Goal: Transaction & Acquisition: Purchase product/service

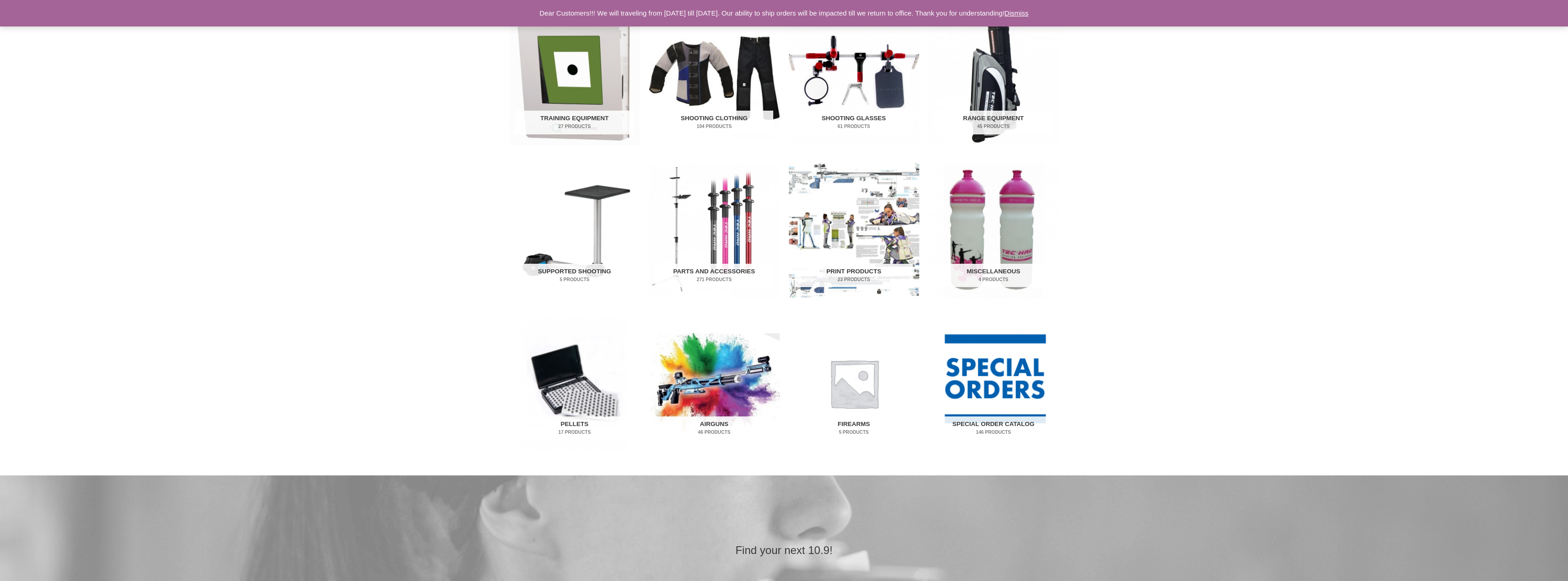
scroll to position [320, 0]
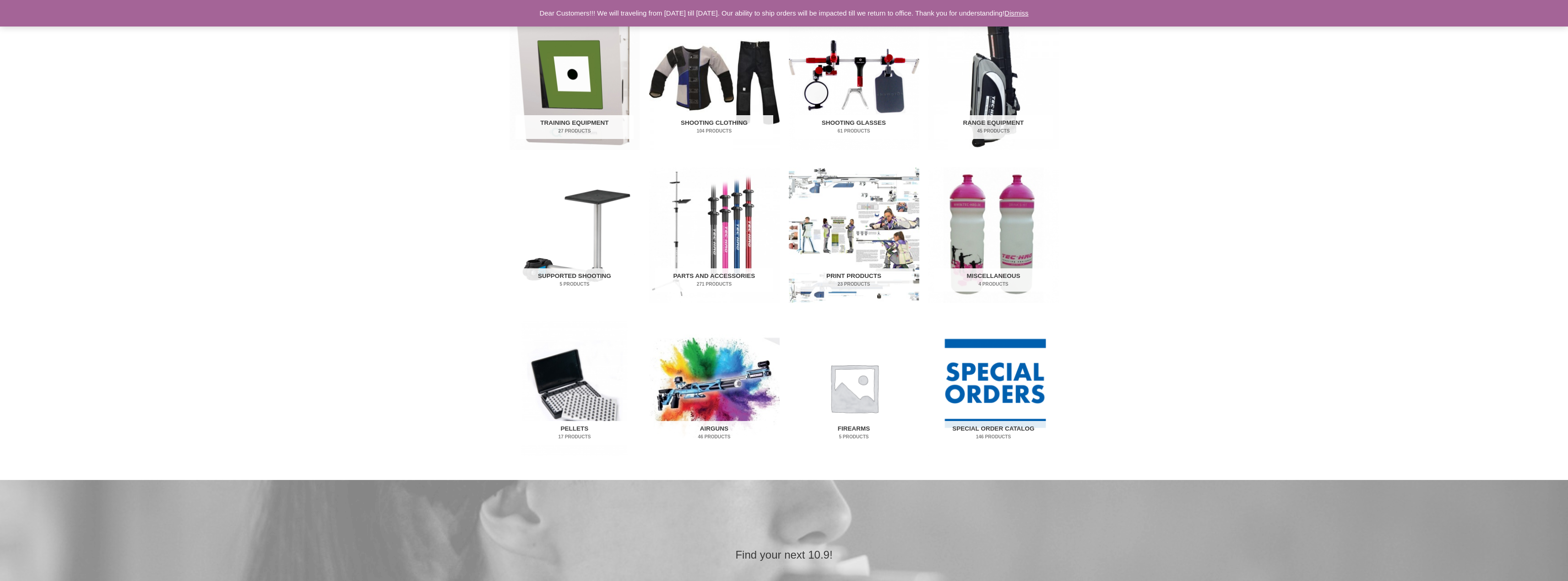
click at [573, 426] on h2 "Pellets 17 Products" at bounding box center [575, 433] width 118 height 24
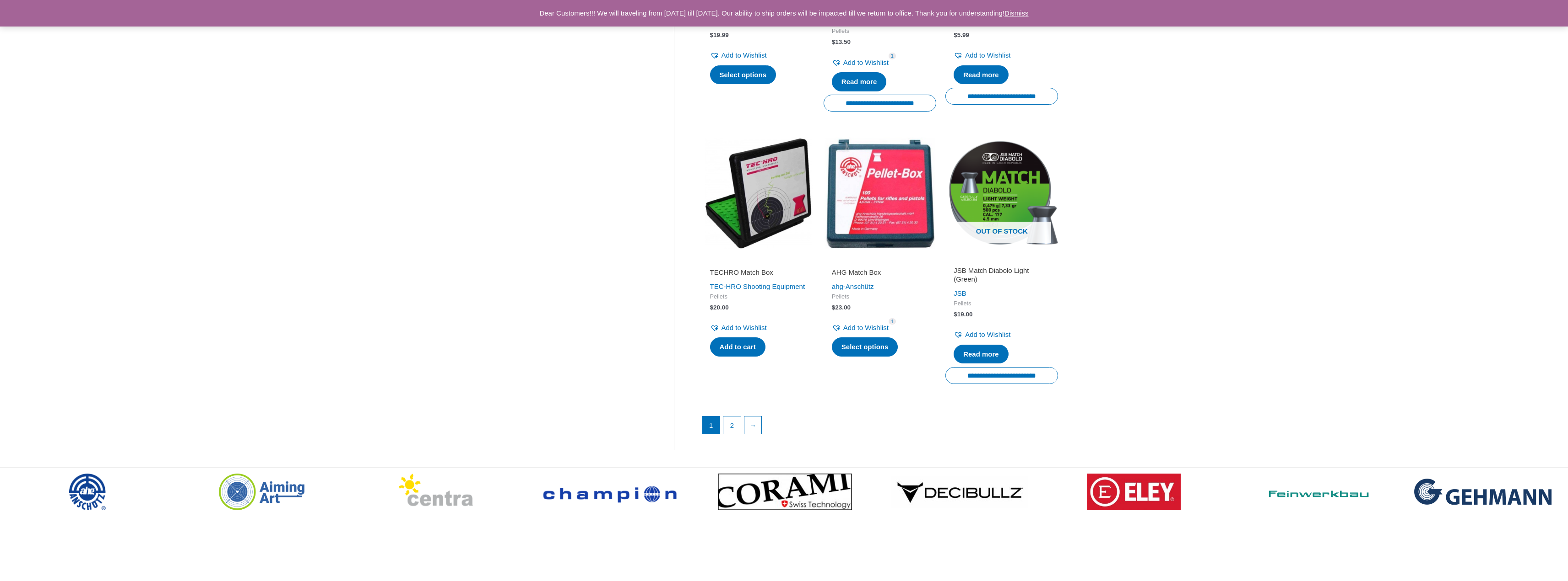
scroll to position [1144, 0]
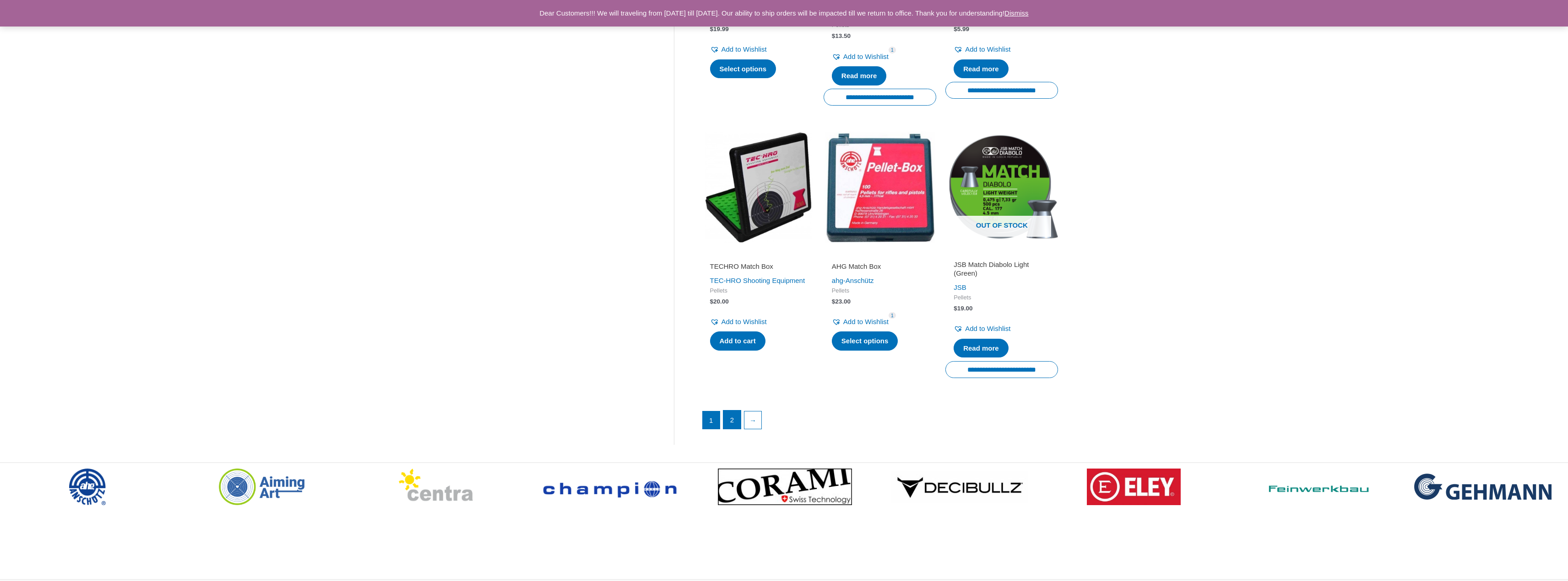
click at [738, 424] on link "2" at bounding box center [732, 419] width 17 height 18
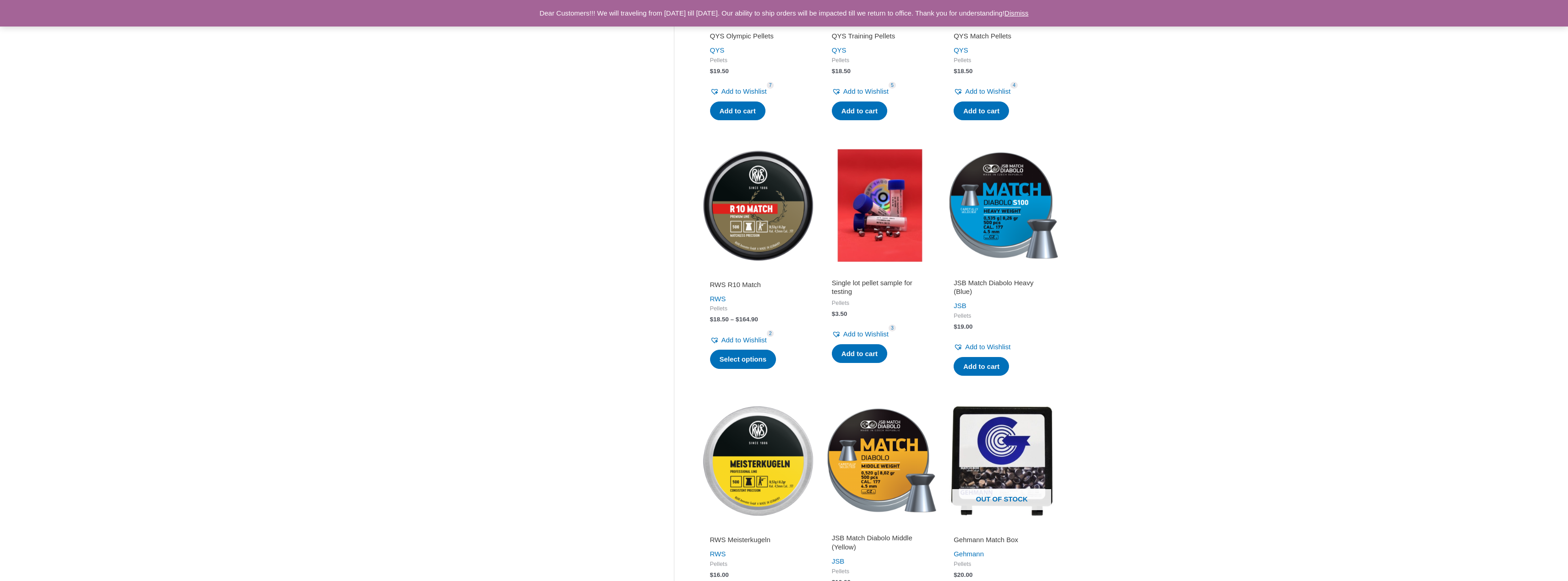
scroll to position [229, 0]
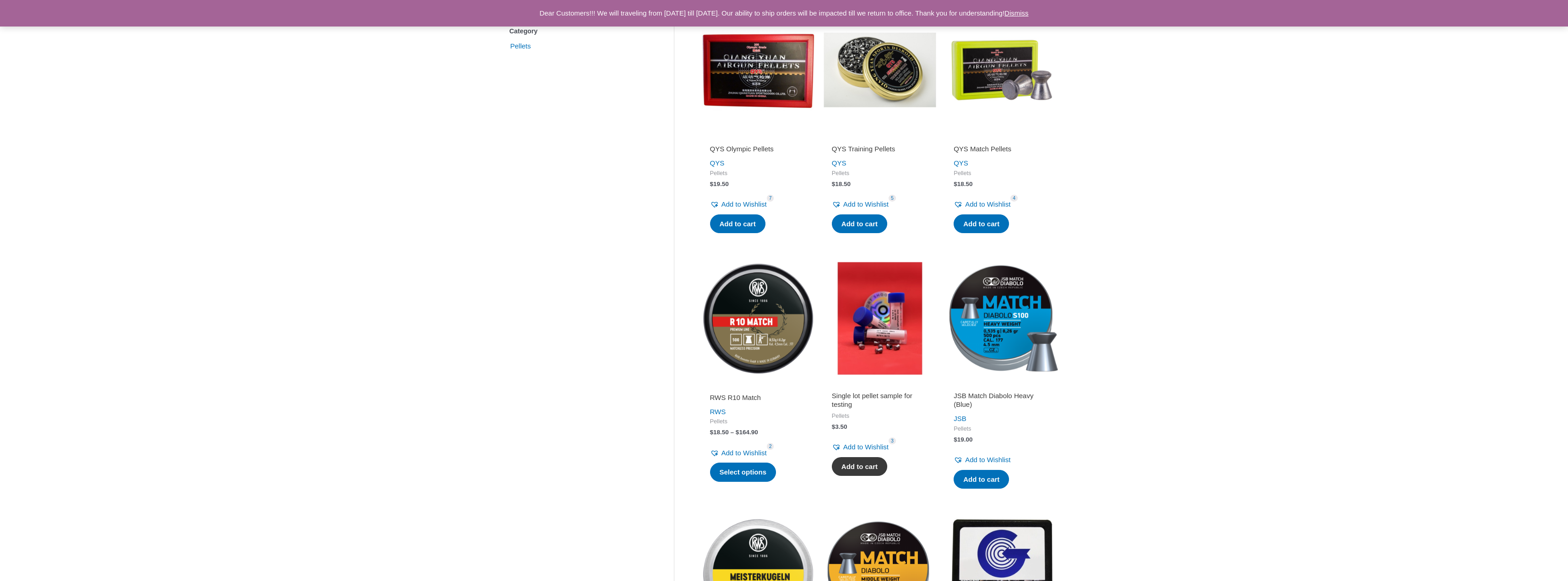
click at [841, 464] on link "Add to cart" at bounding box center [859, 467] width 55 height 19
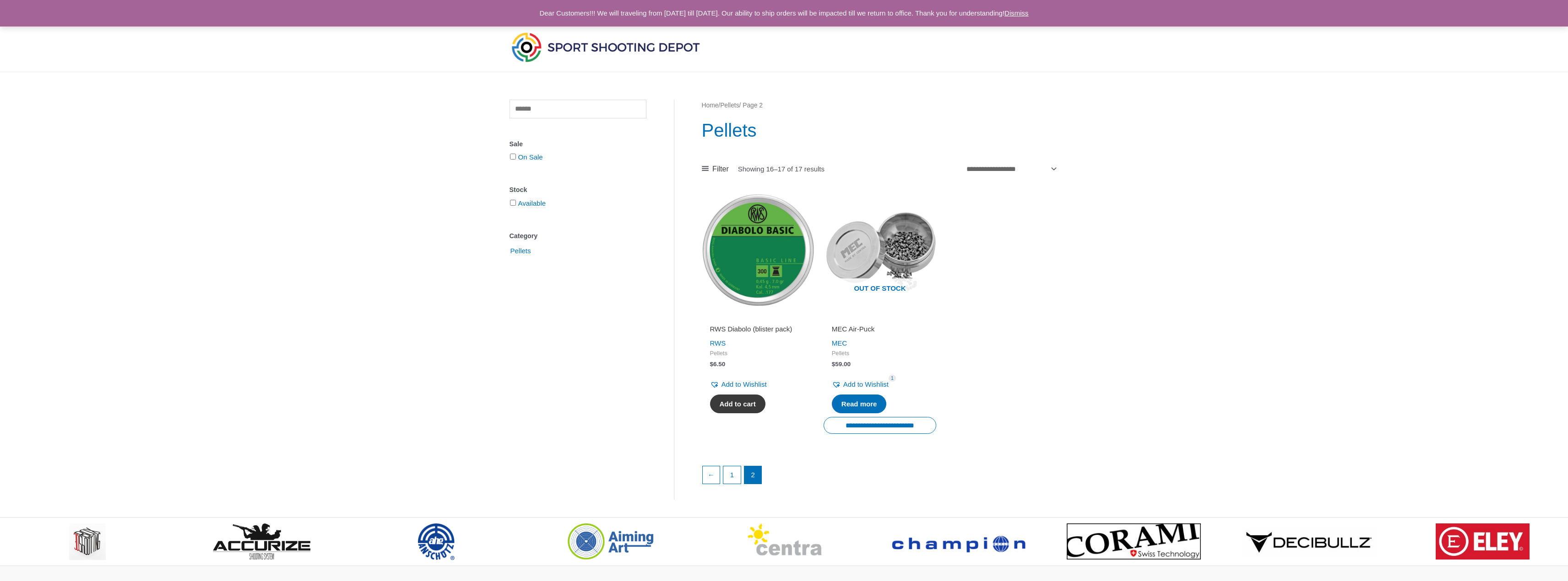
click at [730, 419] on li "RWS Diabolo (blister pack) RWS Pellets $ 6.50 Add to Wishlist Remove from Wishl…" at bounding box center [757, 318] width 112 height 248
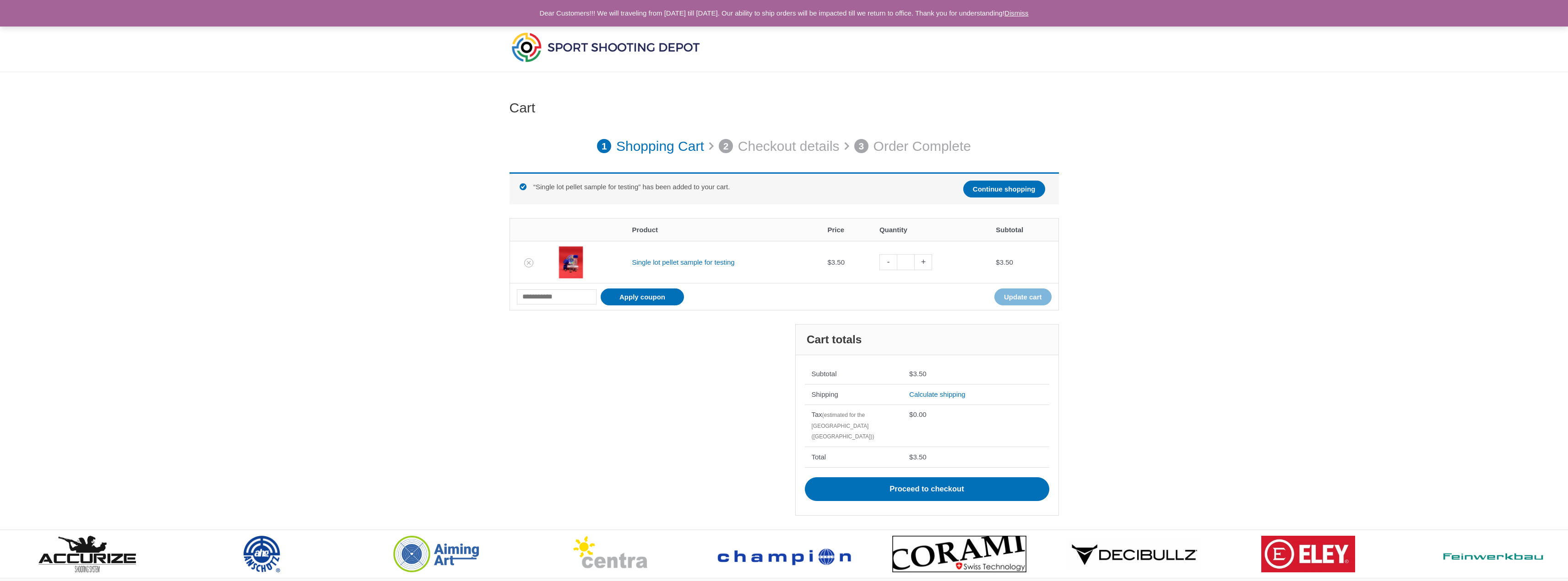
click at [929, 265] on link "+" at bounding box center [923, 261] width 17 height 16
type input "*"
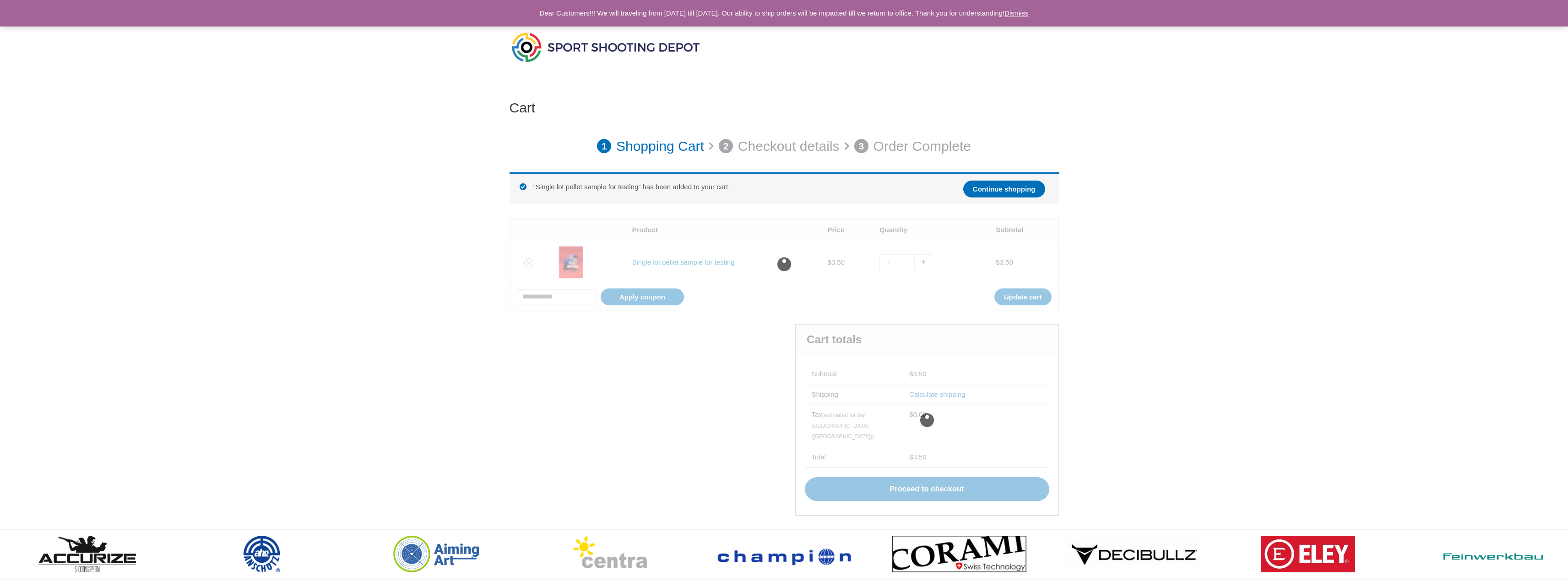
click at [930, 265] on div at bounding box center [783, 263] width 549 height 92
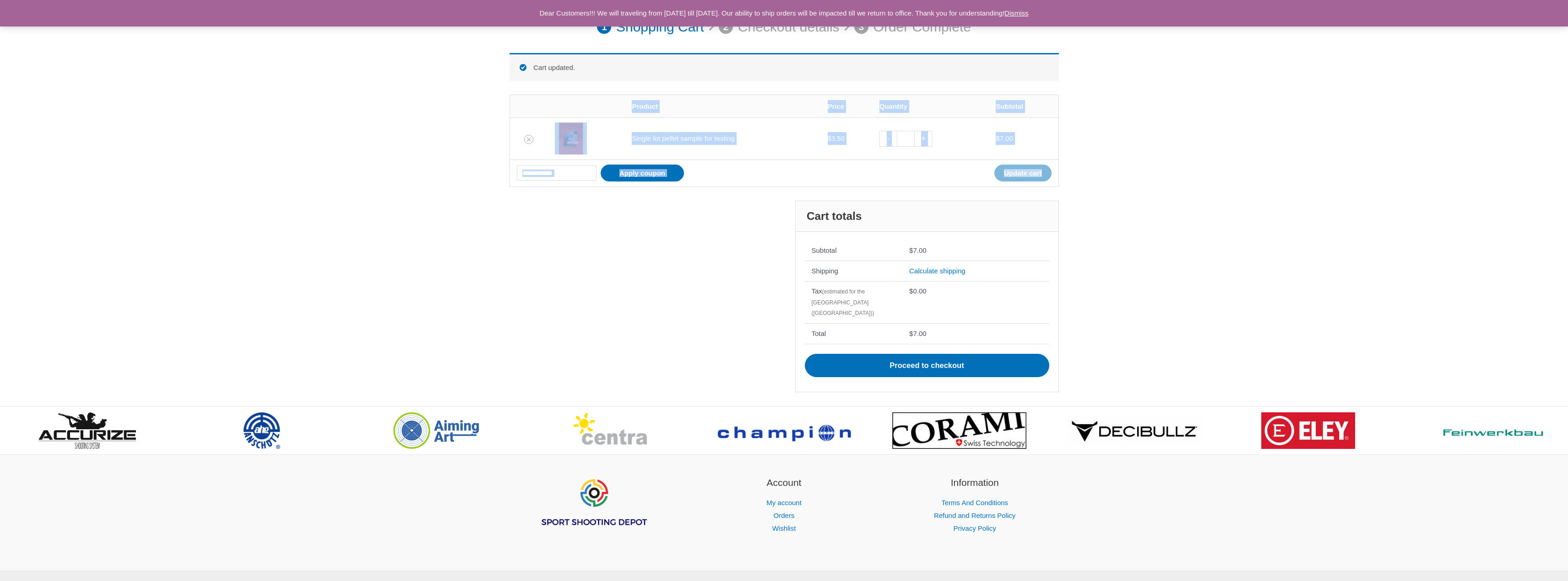
scroll to position [126, 0]
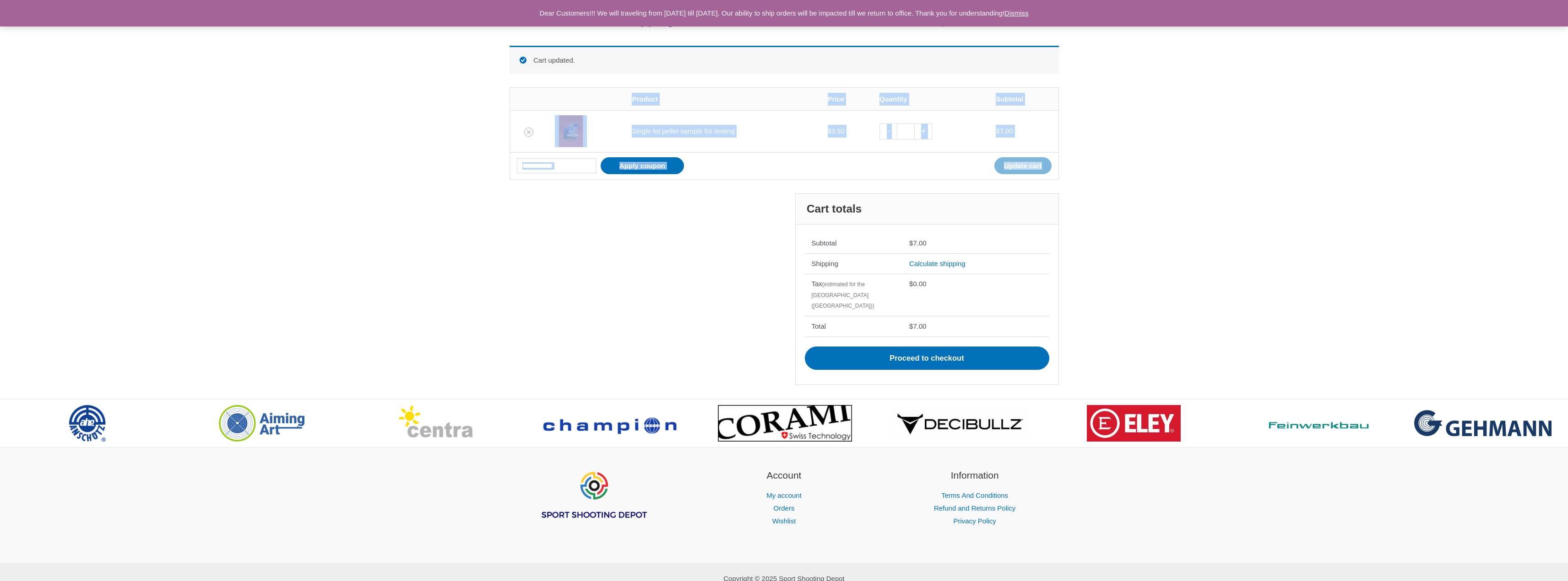
click at [928, 136] on link "+" at bounding box center [923, 131] width 17 height 16
type input "*"
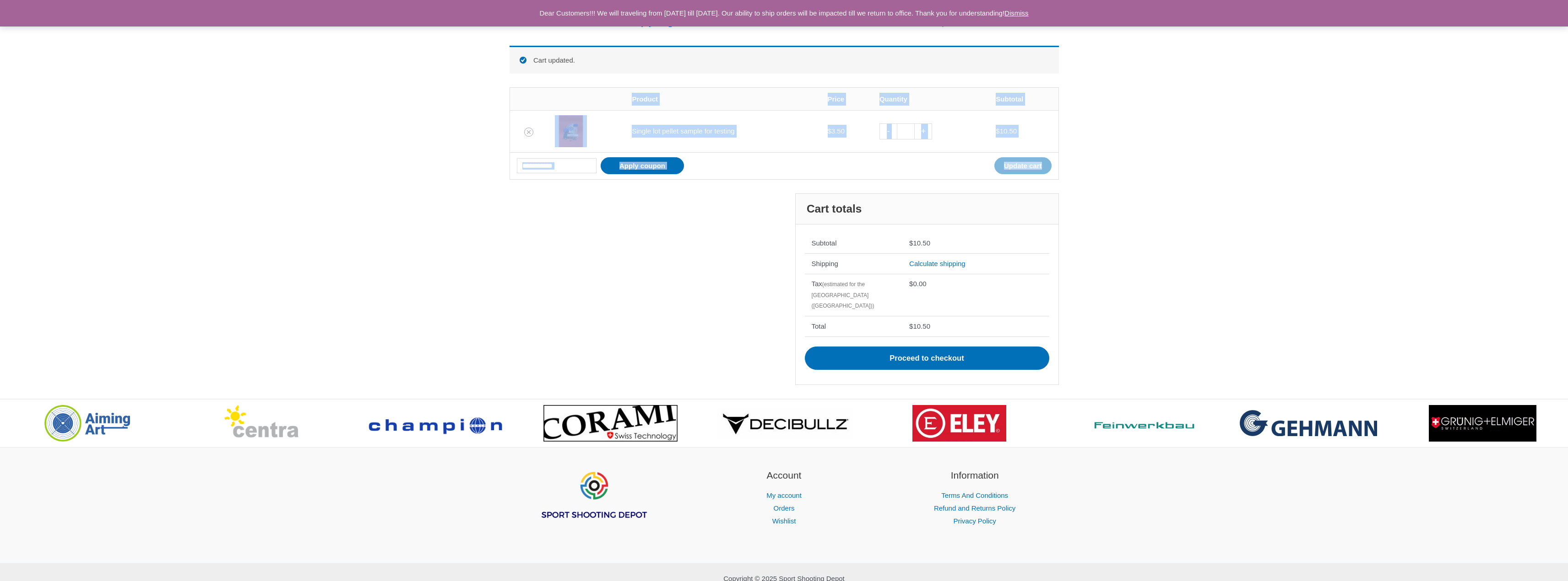
click at [931, 133] on link "+" at bounding box center [923, 131] width 17 height 16
type input "*"
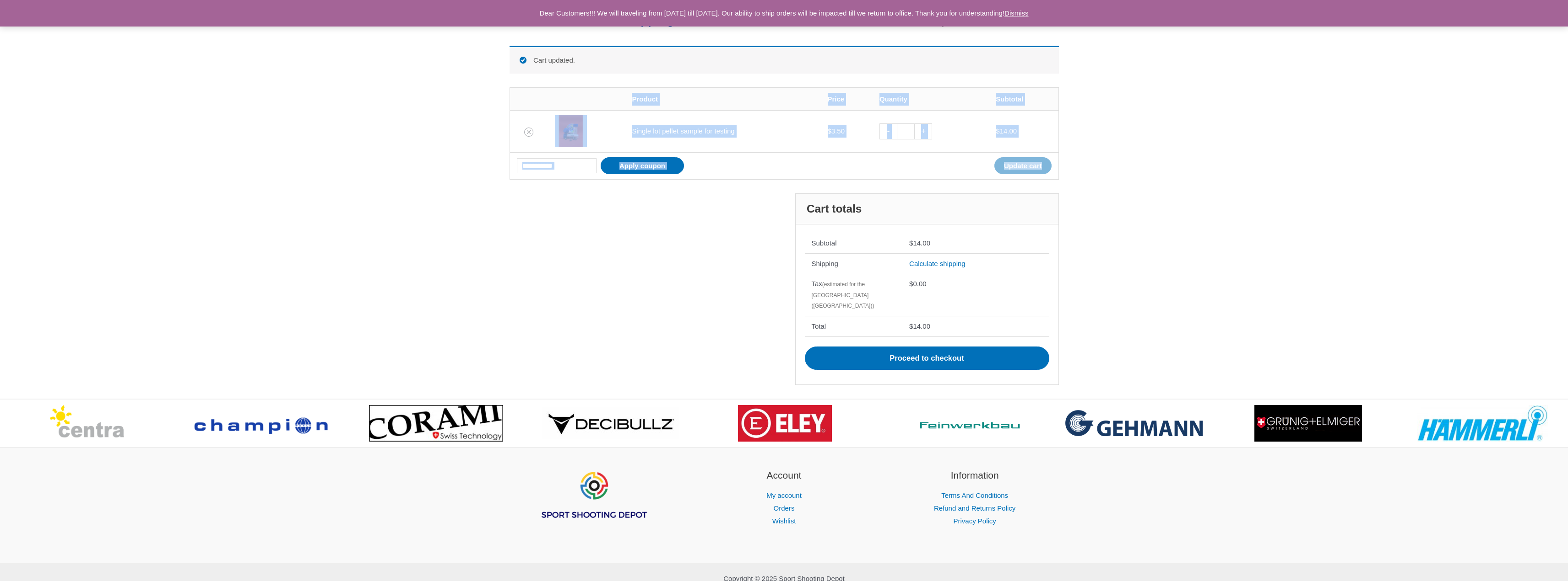
click at [931, 134] on link "+" at bounding box center [923, 131] width 17 height 16
type input "*"
click at [931, 134] on link "+" at bounding box center [923, 131] width 17 height 16
type input "*"
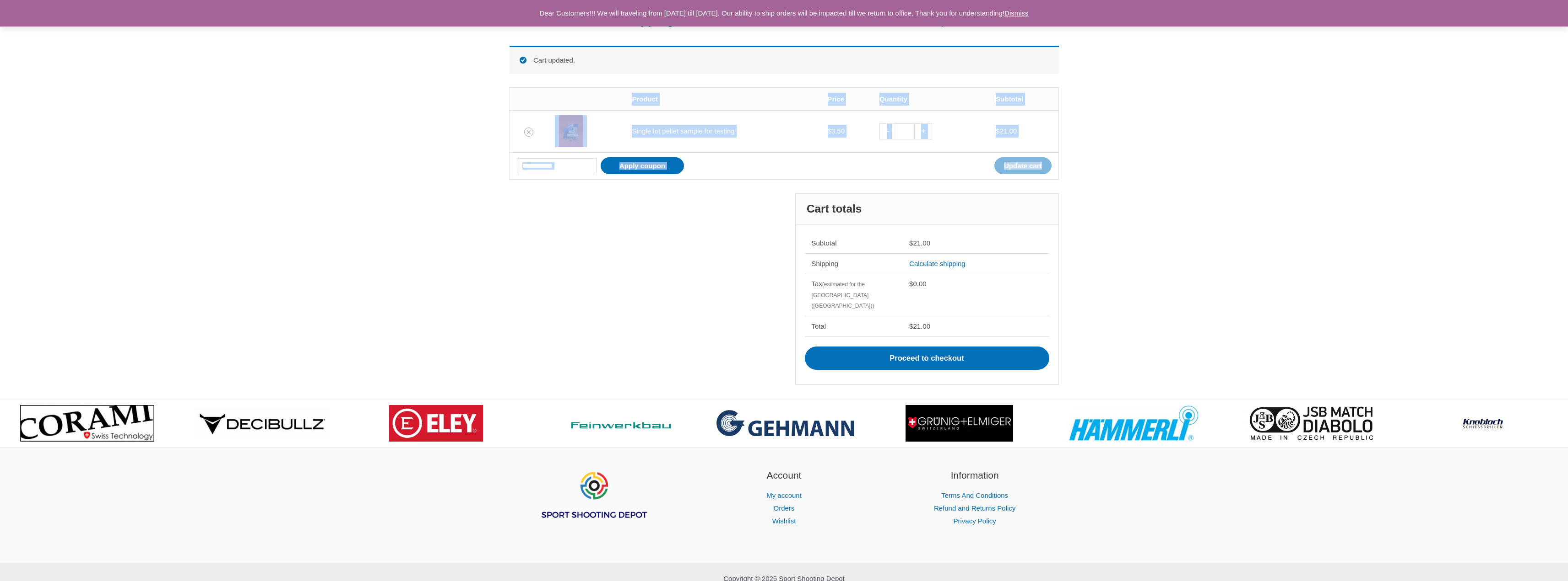
click at [931, 130] on link "+" at bounding box center [923, 131] width 17 height 16
type input "*"
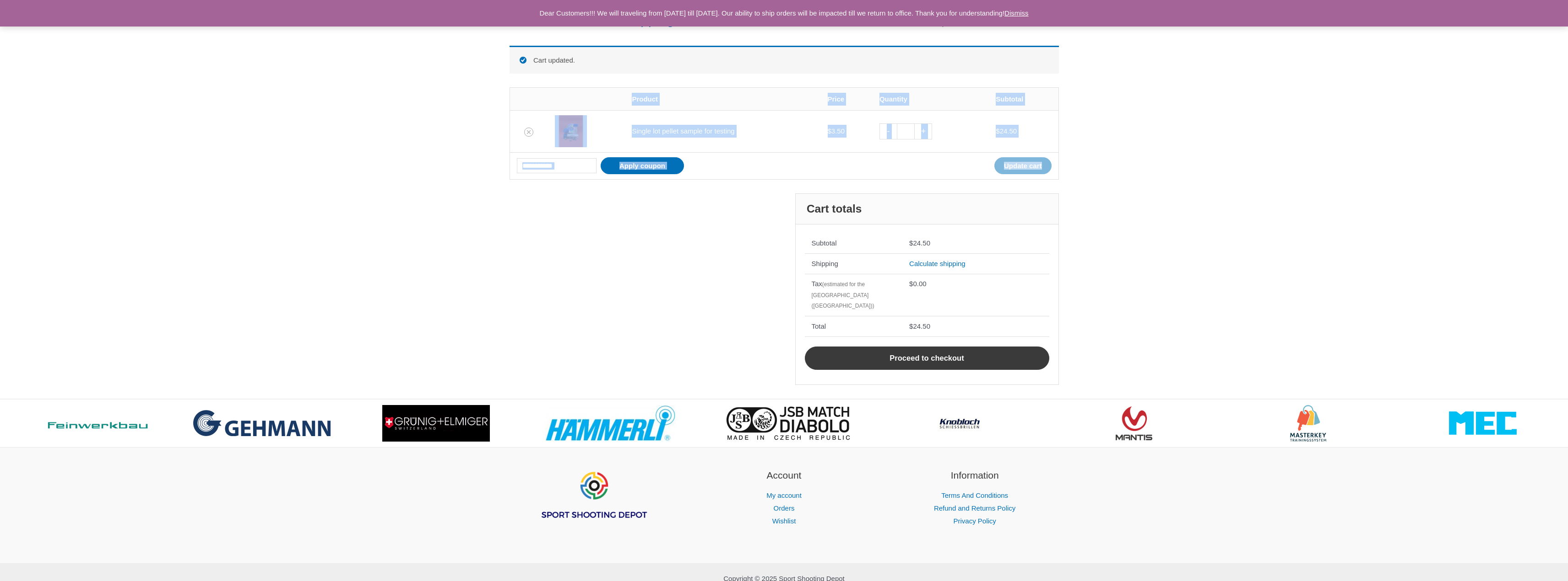
click at [923, 347] on link "Proceed to checkout" at bounding box center [927, 358] width 245 height 24
